Goal: Task Accomplishment & Management: Use online tool/utility

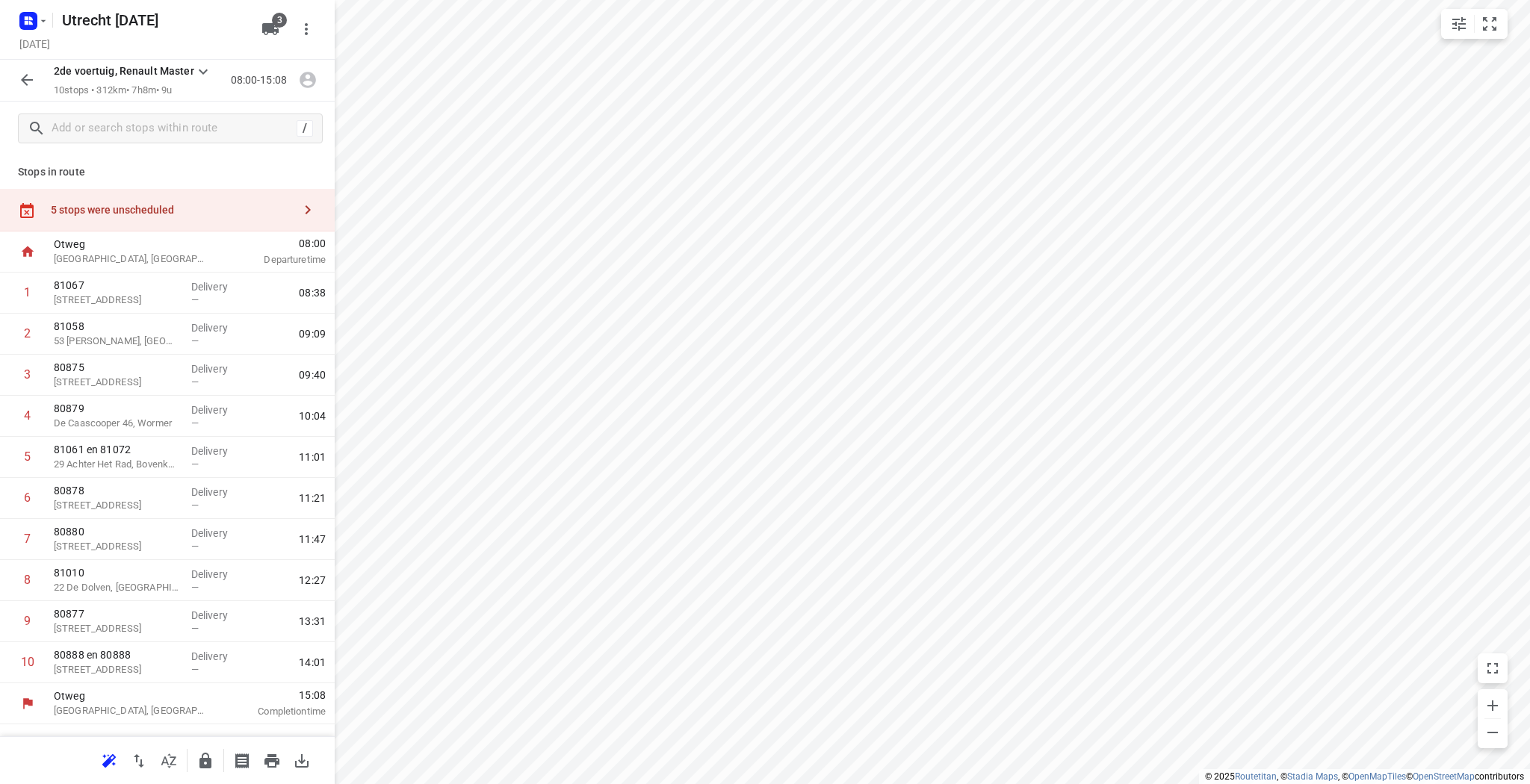
click at [38, 27] on icon "button" at bounding box center [28, 21] width 24 height 24
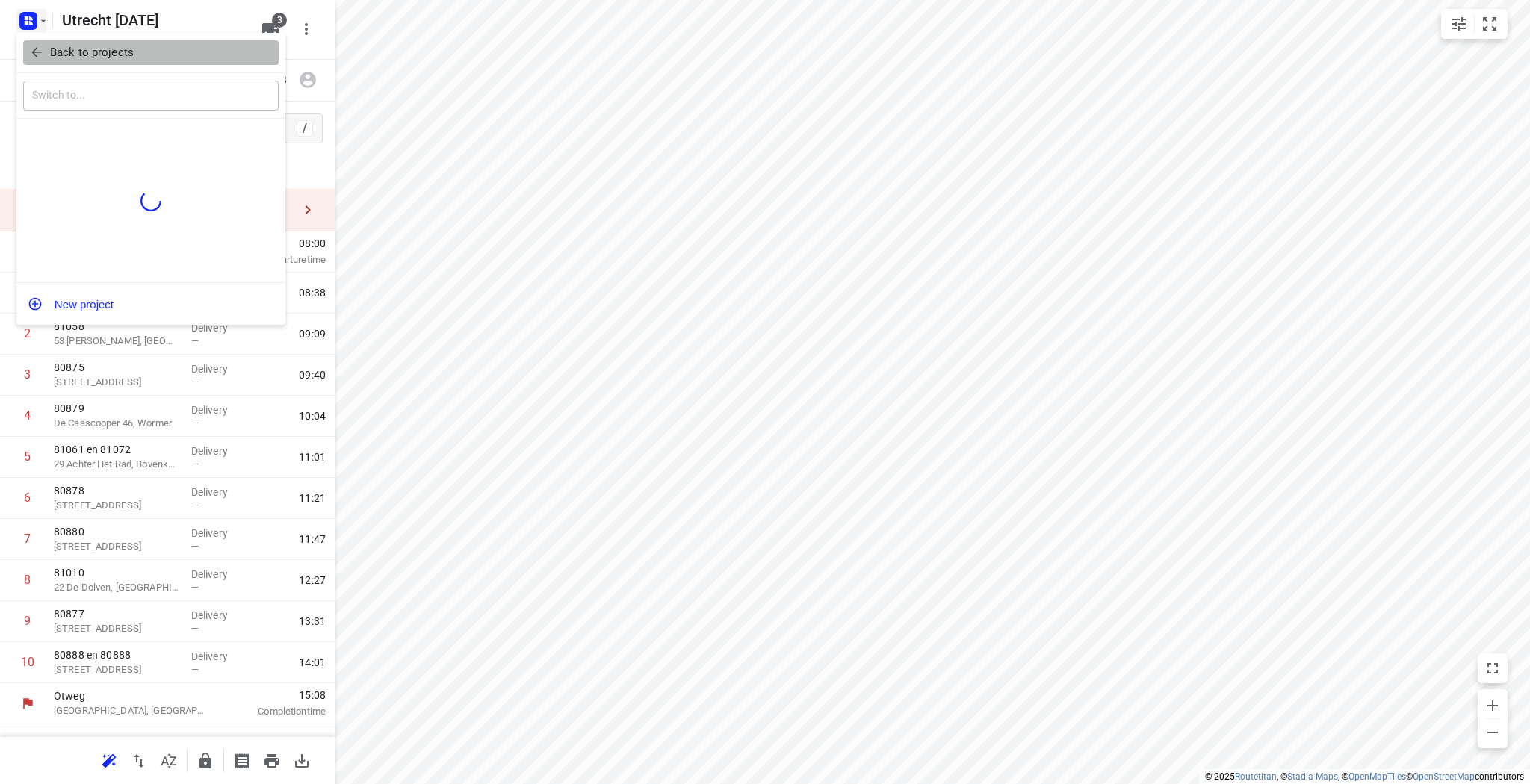
click at [54, 50] on p "Back to projects" at bounding box center [92, 52] width 84 height 17
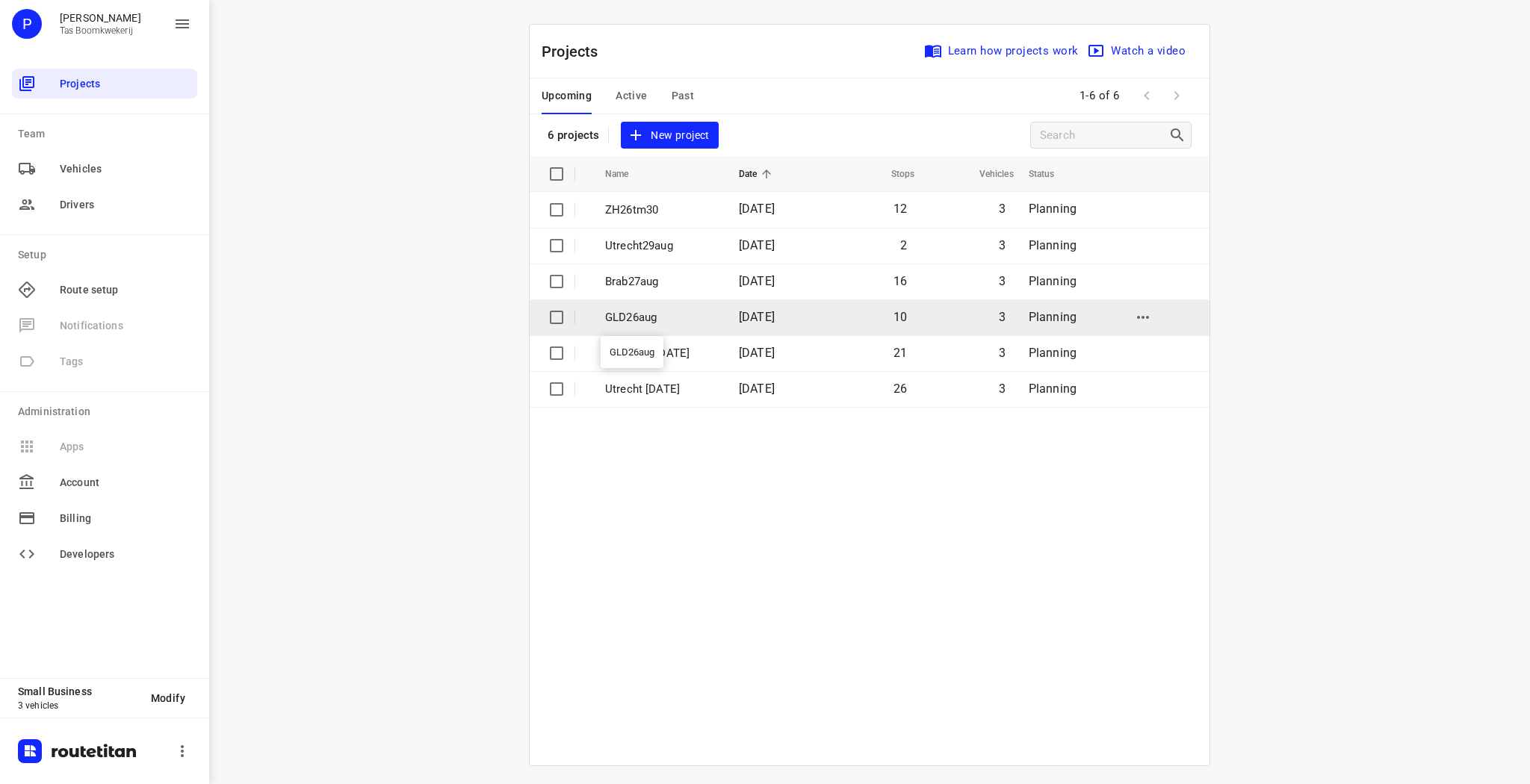
click at [652, 310] on p "GLD26aug" at bounding box center [661, 317] width 112 height 17
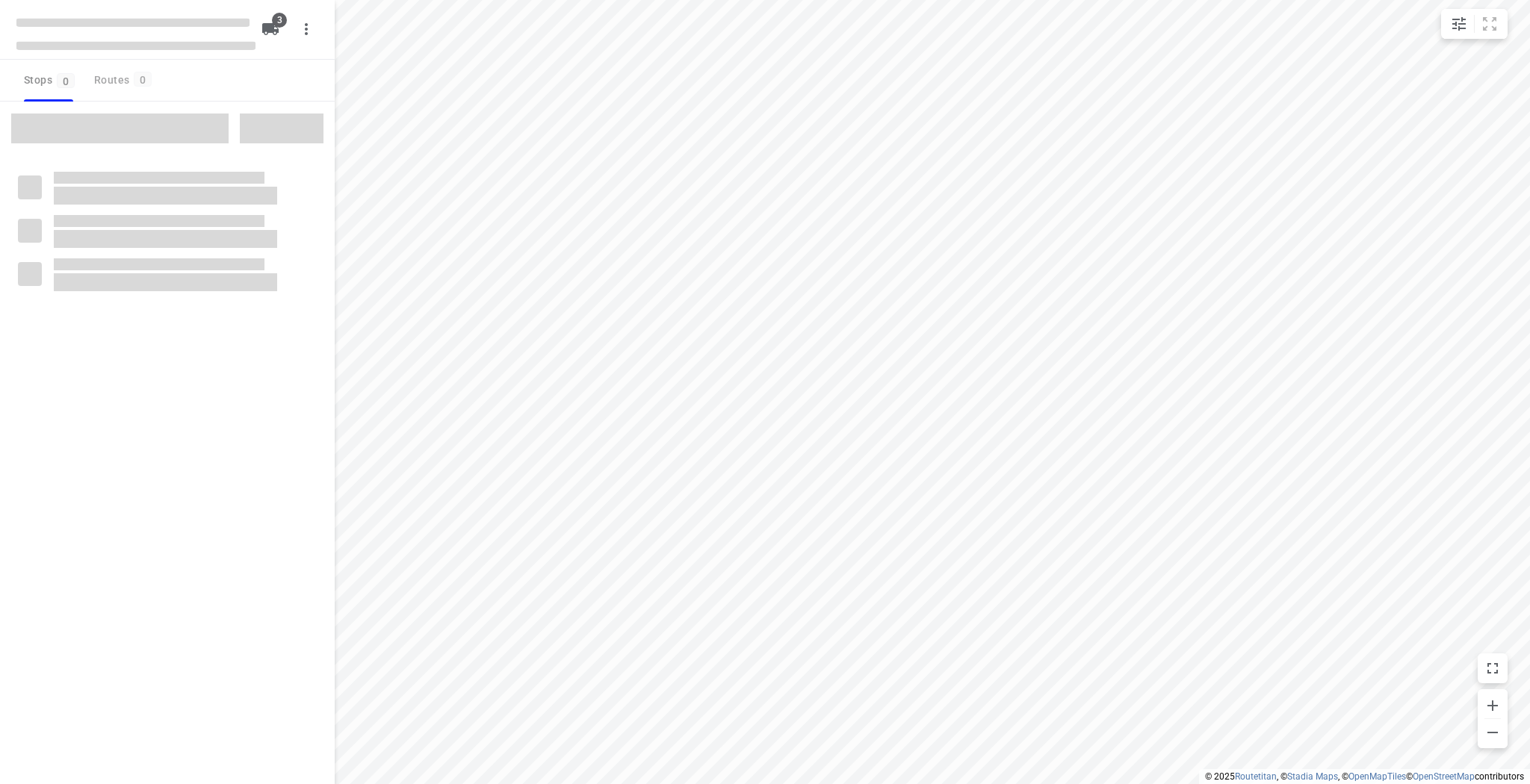
type input "distance"
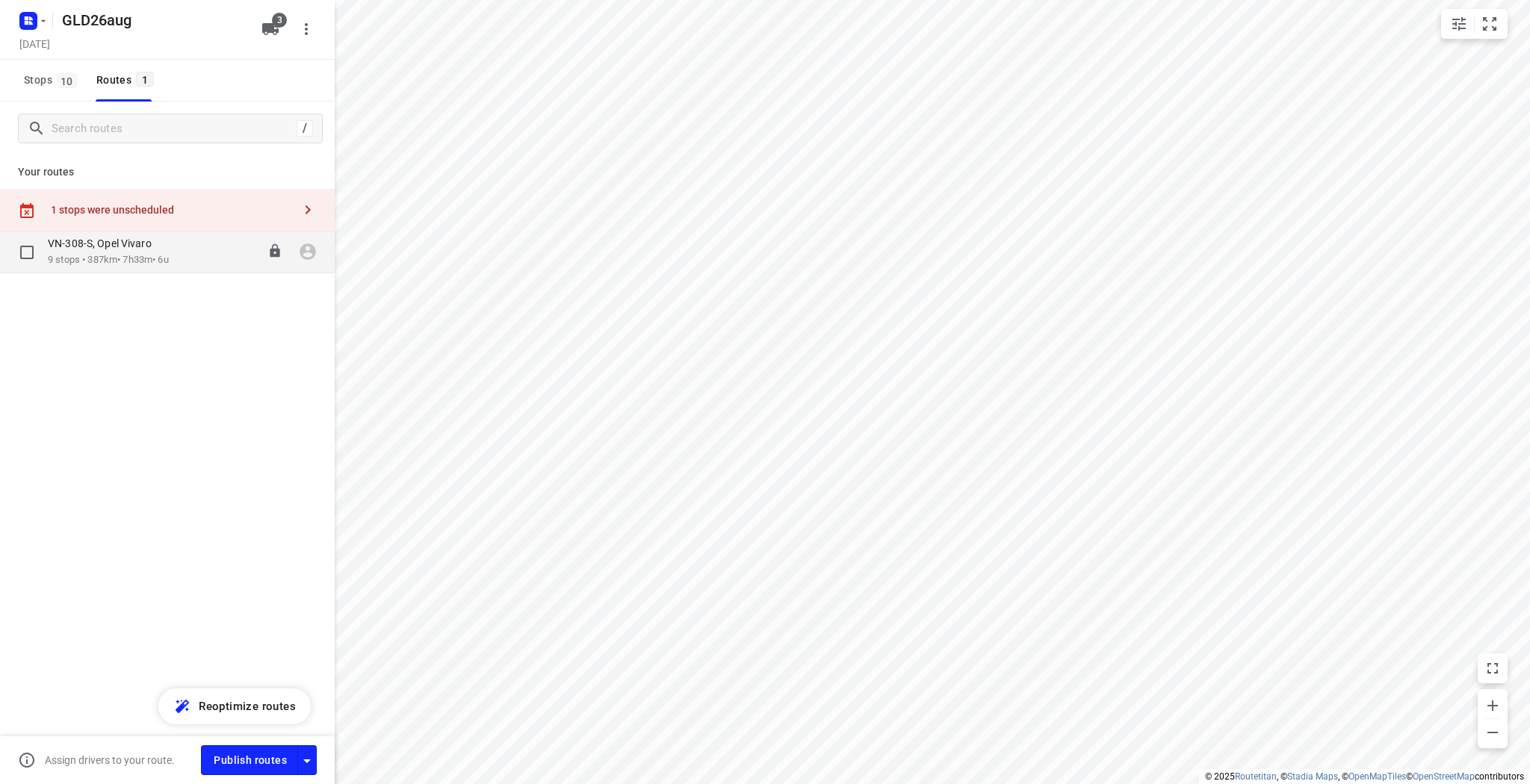
click at [154, 238] on p "VN-308-S, Opel Vivaro" at bounding box center [103, 243] width 112 height 14
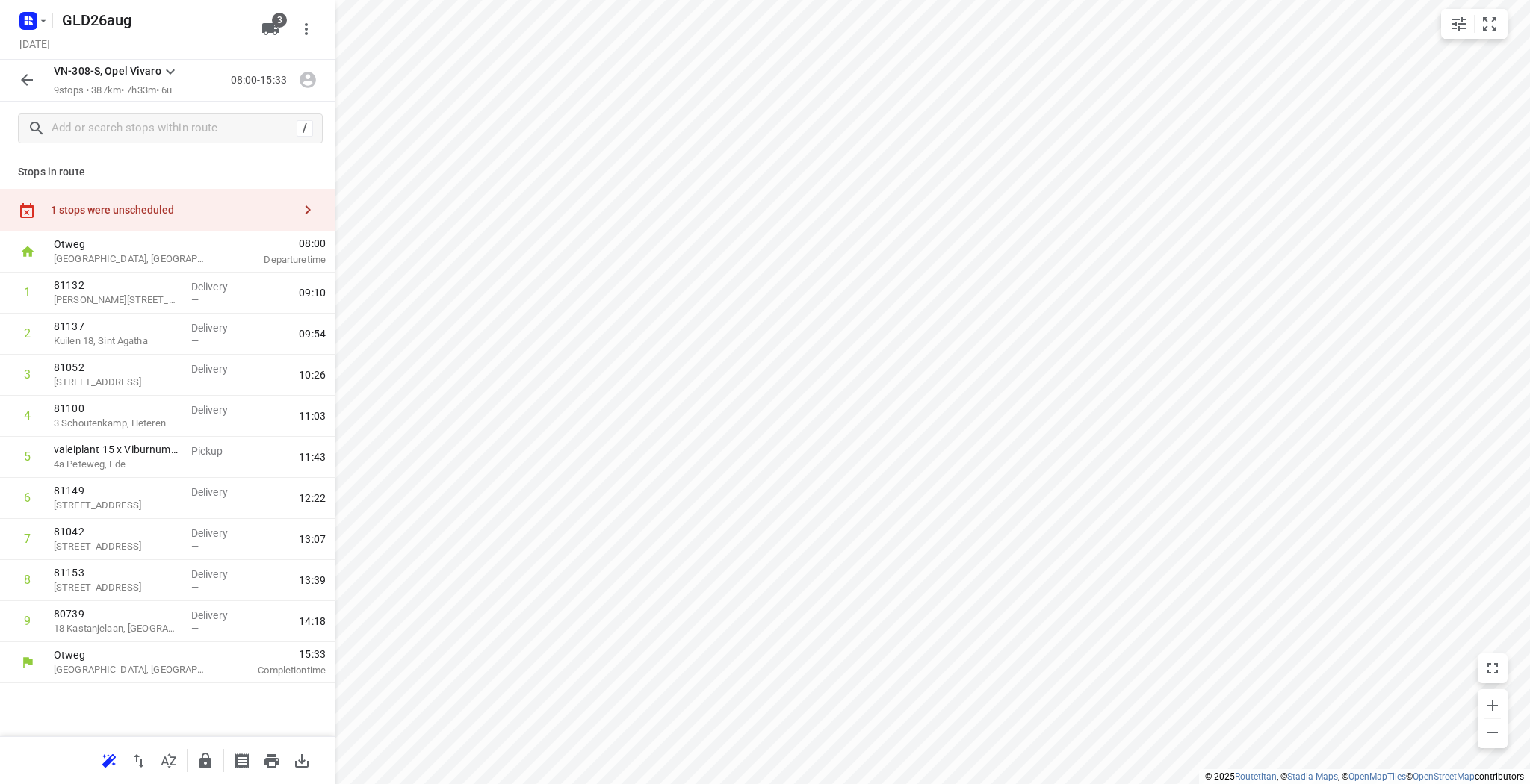
click at [27, 75] on icon "button" at bounding box center [27, 80] width 18 height 18
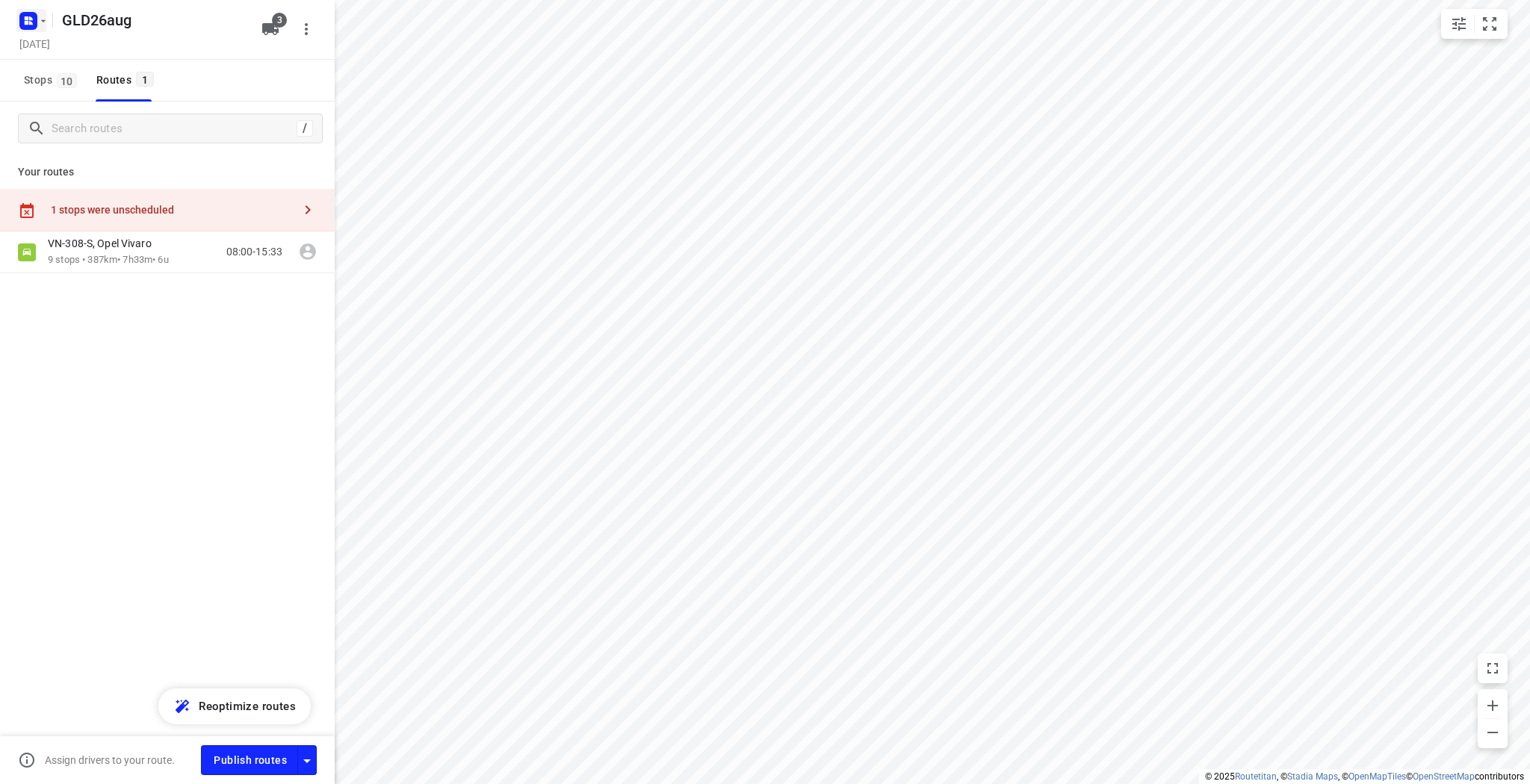
click at [35, 24] on rect "button" at bounding box center [28, 21] width 18 height 18
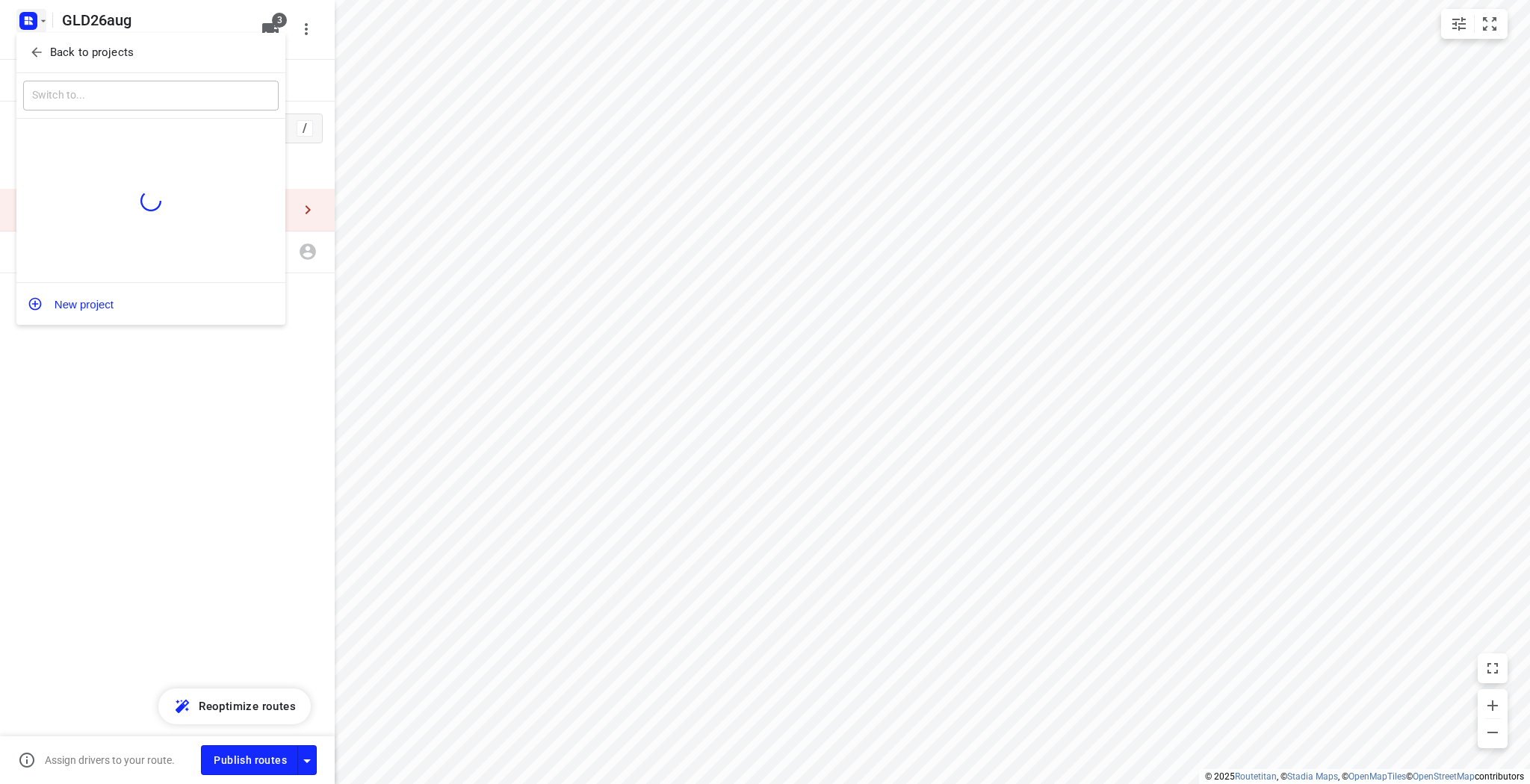
click at [42, 48] on icon "button" at bounding box center [37, 52] width 15 height 15
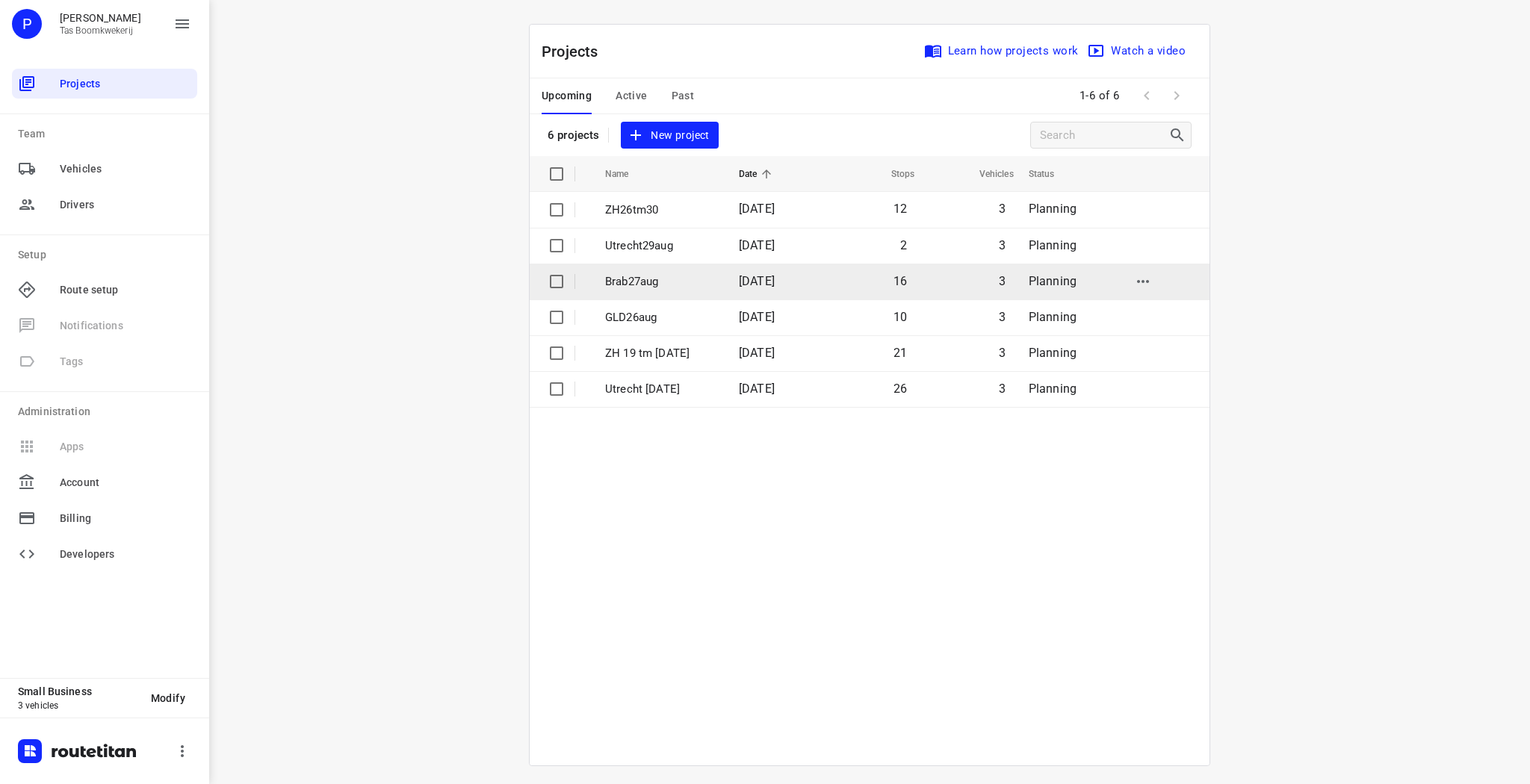
click at [636, 277] on p "Brab27aug" at bounding box center [661, 281] width 112 height 17
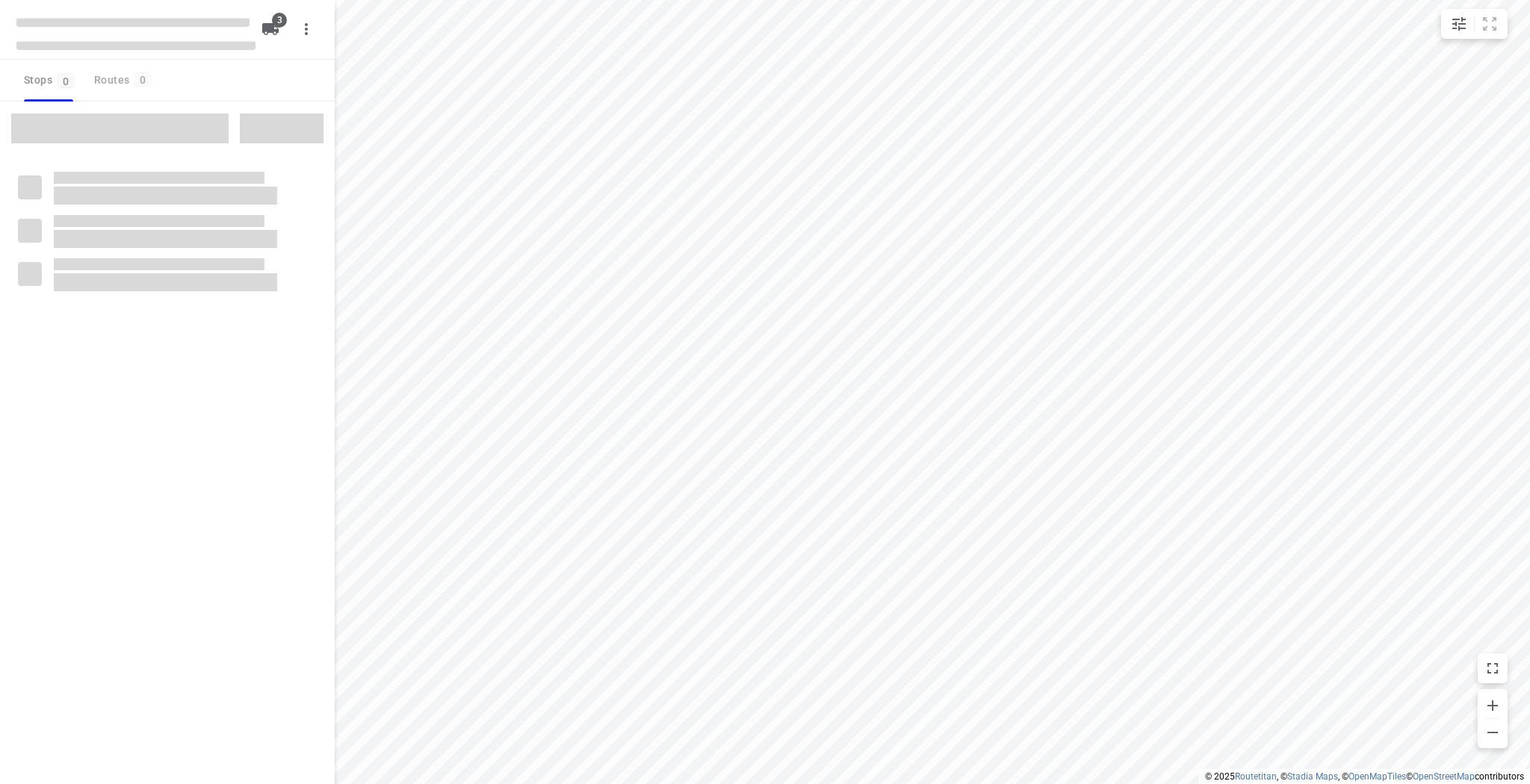
type input "distance"
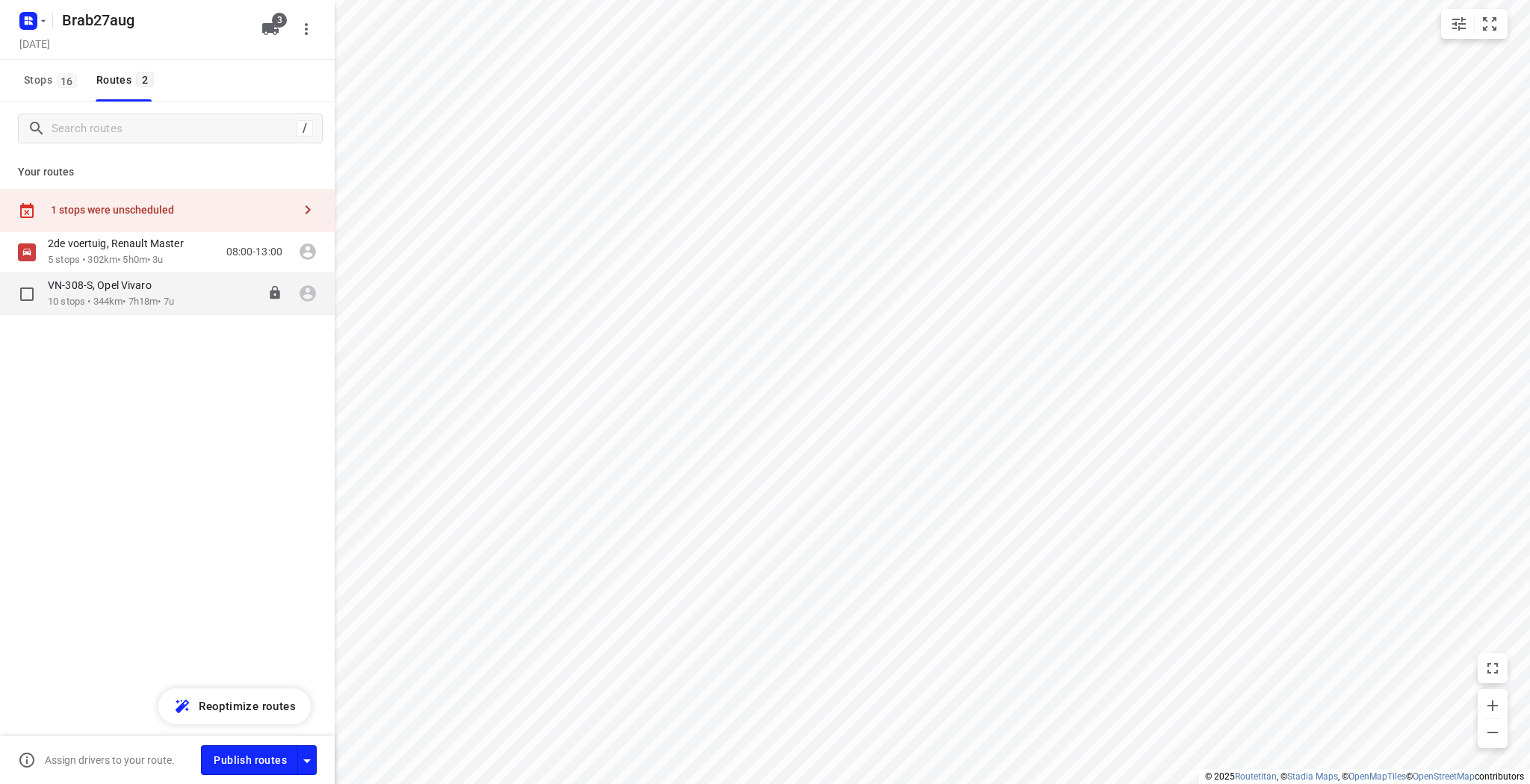
click at [158, 301] on p "10 stops • 344km • 7h18m • 7u" at bounding box center [111, 302] width 126 height 15
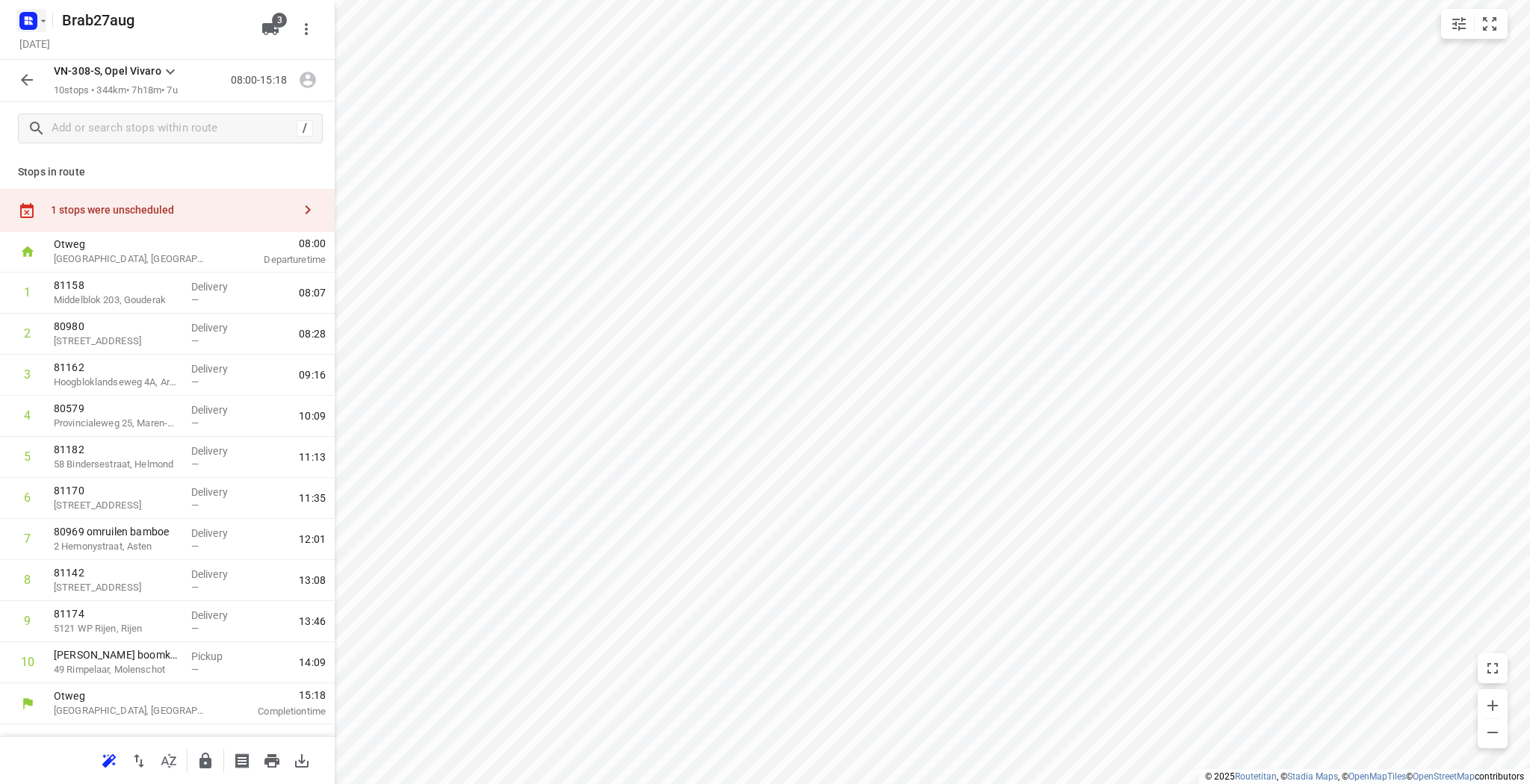
click at [44, 18] on icon "button" at bounding box center [43, 20] width 12 height 12
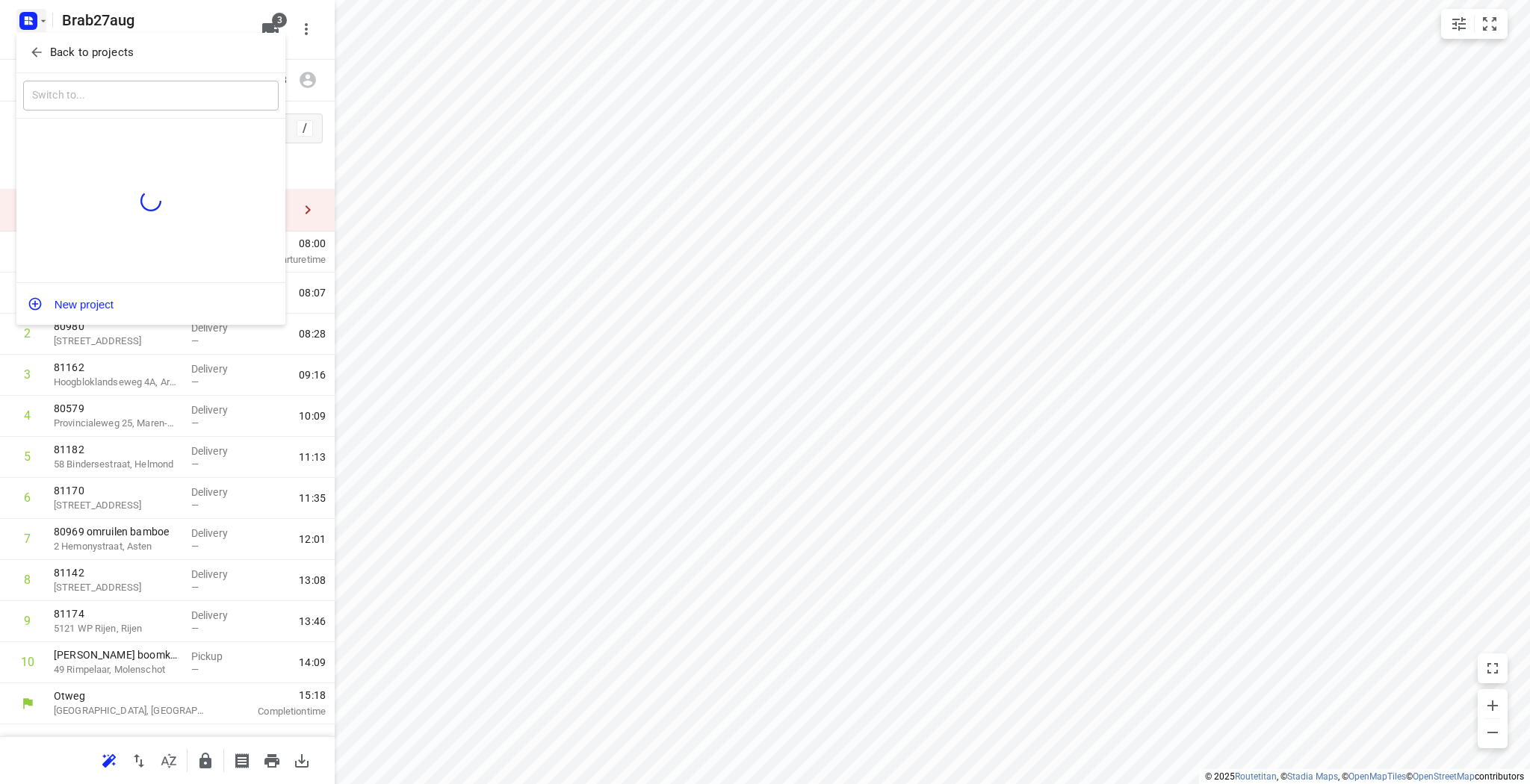
click at [59, 47] on p "Back to projects" at bounding box center [92, 52] width 84 height 17
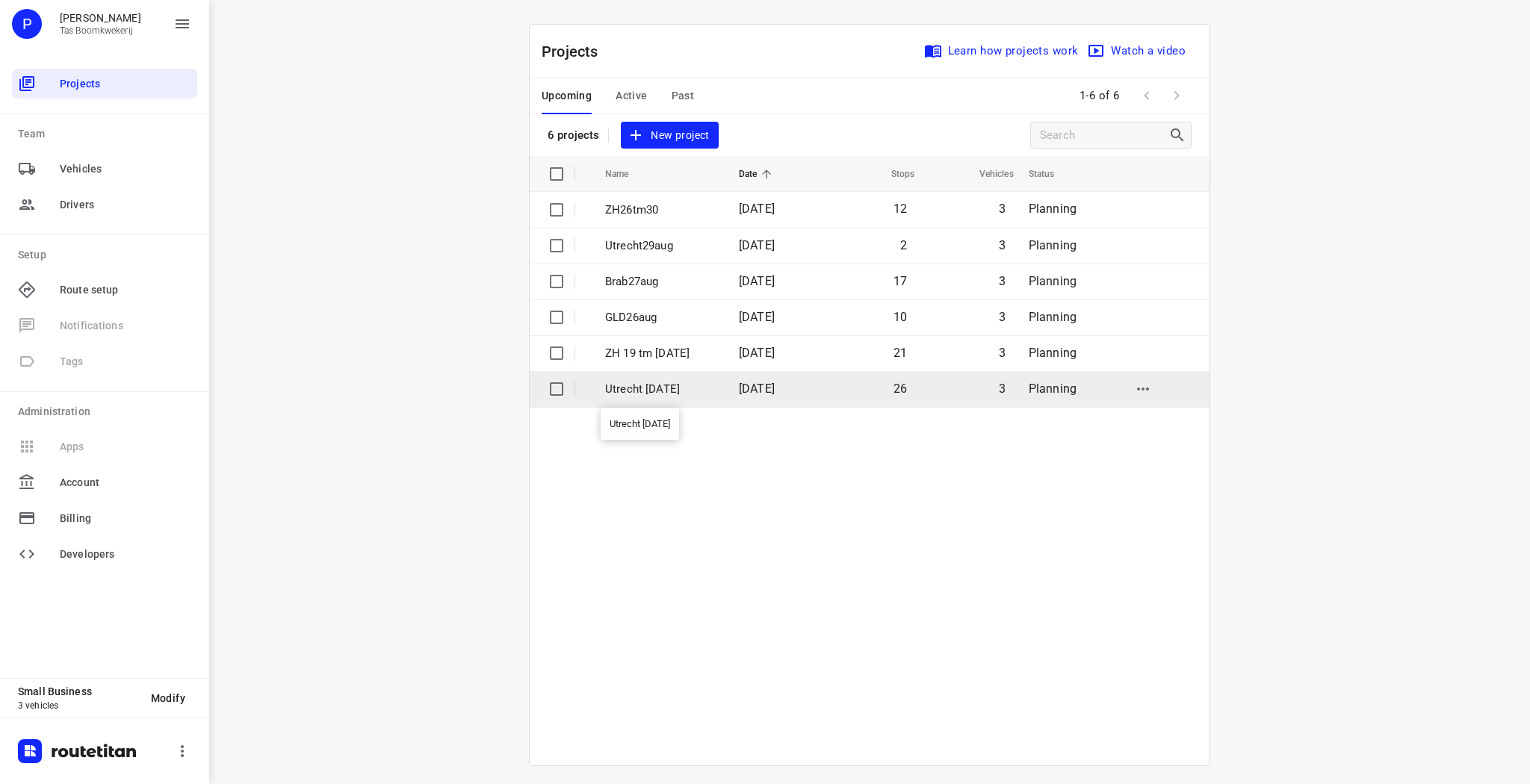
click at [666, 397] on p "Utrecht [DATE]" at bounding box center [661, 389] width 112 height 17
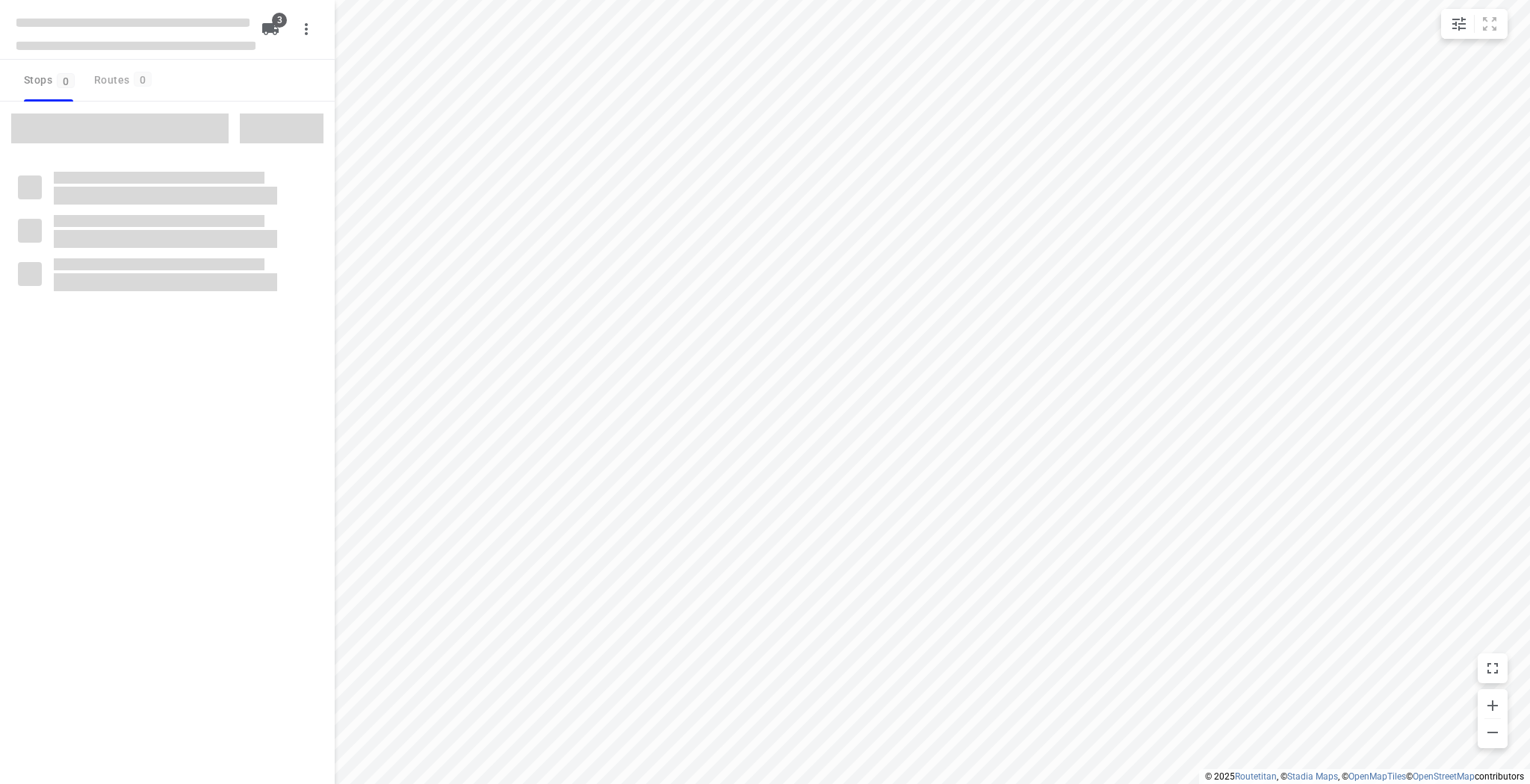
type input "distance"
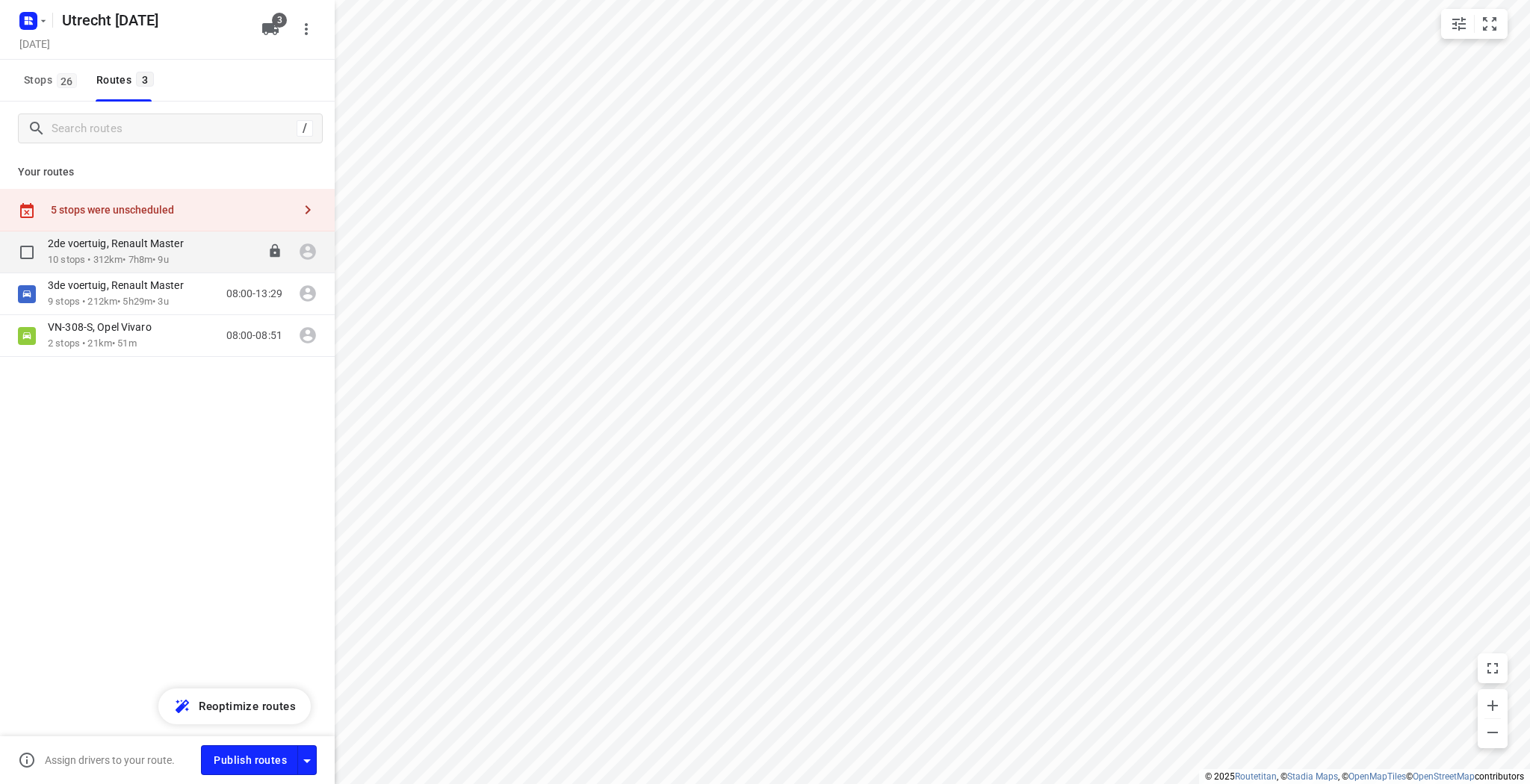
click at [78, 249] on p "2de voertuig, Renault Master" at bounding box center [120, 243] width 145 height 14
